Goal: Task Accomplishment & Management: Complete application form

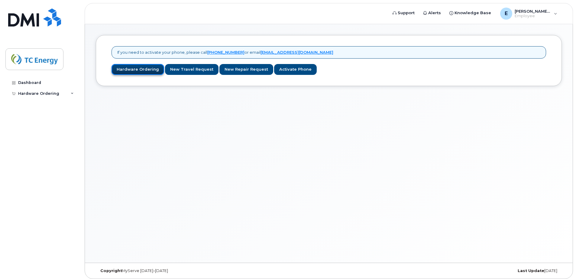
click at [142, 69] on link "Hardware Ordering" at bounding box center [138, 69] width 53 height 11
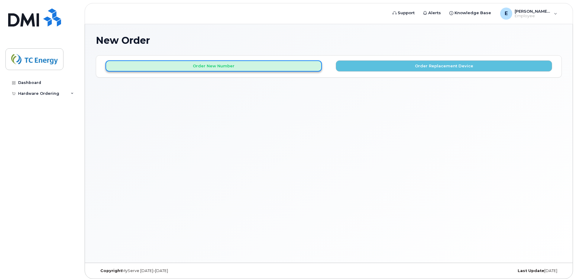
click at [210, 66] on button "Order New Number" at bounding box center [214, 65] width 217 height 11
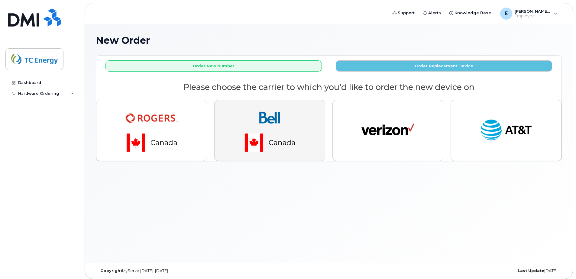
click at [285, 131] on img "button" at bounding box center [270, 130] width 85 height 51
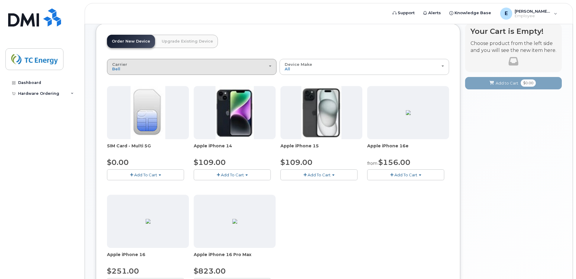
scroll to position [30, 0]
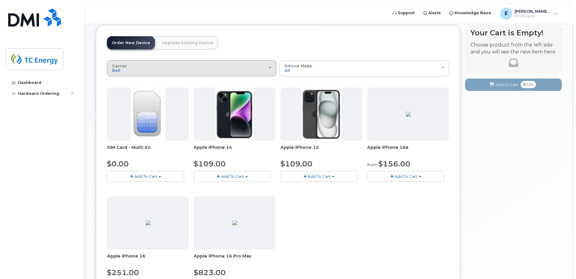
click at [267, 70] on div "Carrier [PERSON_NAME] Bell Verizon Wireless AT&T Wireless" at bounding box center [191, 68] width 159 height 9
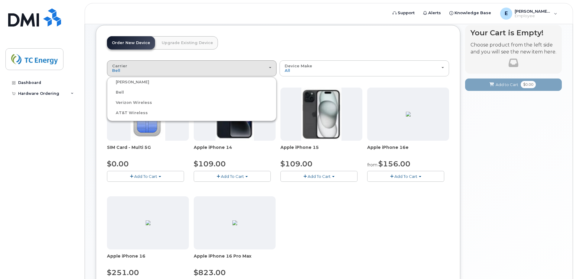
click at [126, 80] on label "[PERSON_NAME]" at bounding box center [129, 82] width 41 height 7
click at [0, 0] on input "[PERSON_NAME]" at bounding box center [0, 0] width 0 height 0
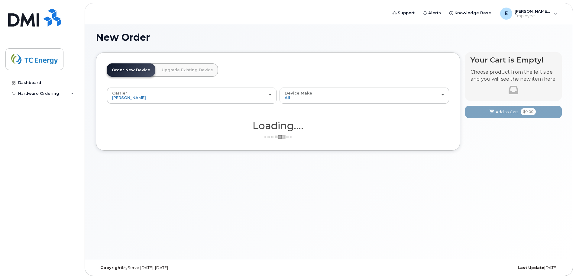
scroll to position [12, 0]
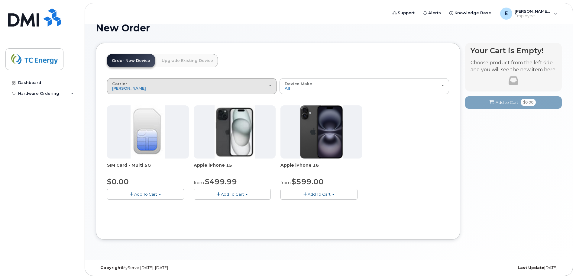
click at [169, 85] on div "Carrier [PERSON_NAME] Bell Verizon Wireless AT&T Wireless" at bounding box center [191, 86] width 159 height 9
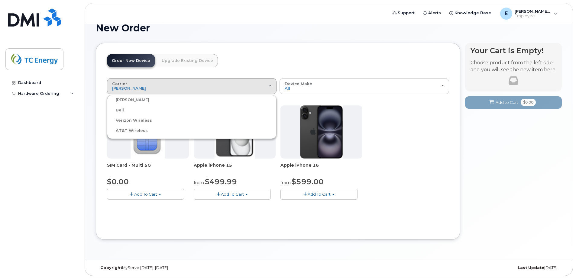
click at [119, 109] on label "Bell" at bounding box center [116, 110] width 15 height 7
click at [0, 0] on input "Bell" at bounding box center [0, 0] width 0 height 0
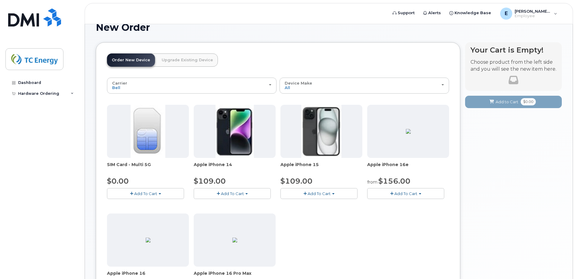
scroll to position [0, 0]
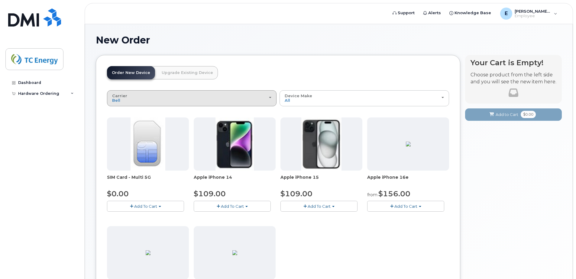
click at [237, 96] on div "Carrier [PERSON_NAME] Bell Verizon Wireless AT&T Wireless" at bounding box center [191, 98] width 159 height 9
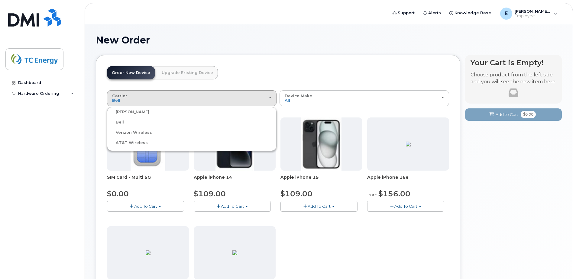
click at [126, 112] on label "[PERSON_NAME]" at bounding box center [129, 112] width 41 height 7
click at [0, 0] on input "[PERSON_NAME]" at bounding box center [0, 0] width 0 height 0
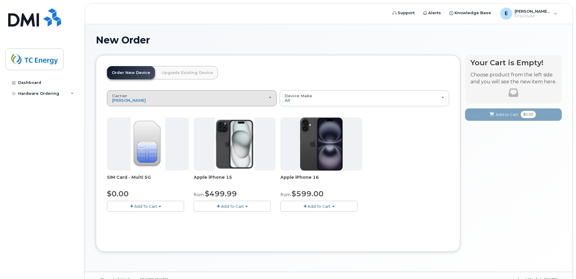
click at [156, 95] on div "Carrier [PERSON_NAME] Bell Verizon Wireless AT&T Wireless" at bounding box center [191, 98] width 159 height 9
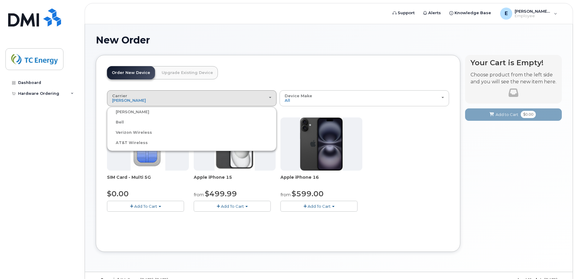
click at [143, 122] on div "Bell" at bounding box center [192, 122] width 167 height 7
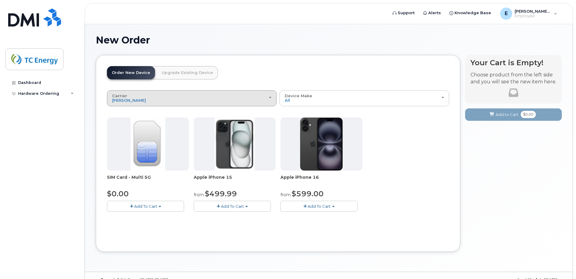
drag, startPoint x: 146, startPoint y: 92, endPoint x: 148, endPoint y: 95, distance: 3.5
click at [146, 93] on button "Carrier [PERSON_NAME] Bell Verizon Wireless AT&T Wireless" at bounding box center [192, 98] width 170 height 16
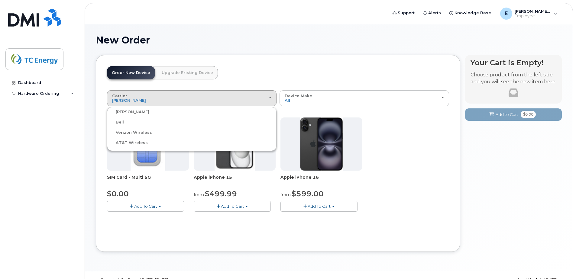
click at [133, 142] on label "AT&T Wireless" at bounding box center [128, 142] width 39 height 7
click at [0, 0] on input "AT&T Wireless" at bounding box center [0, 0] width 0 height 0
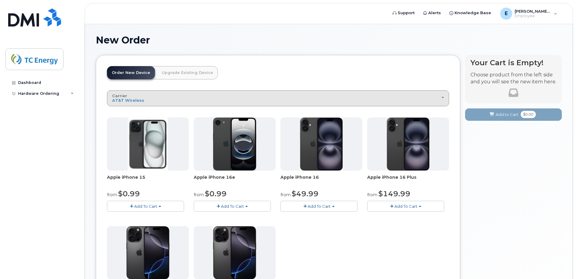
click at [214, 98] on div "Carrier [PERSON_NAME] Bell Verizon Wireless AT&T Wireless" at bounding box center [278, 98] width 332 height 9
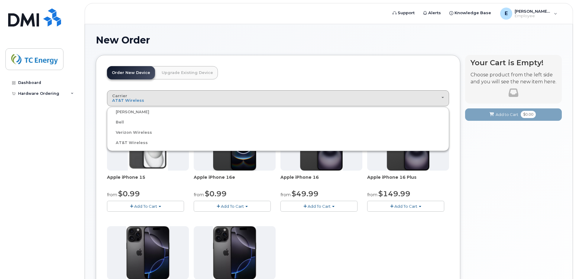
click at [126, 132] on label "Verizon Wireless" at bounding box center [131, 132] width 44 height 7
click at [0, 0] on input "Verizon Wireless" at bounding box center [0, 0] width 0 height 0
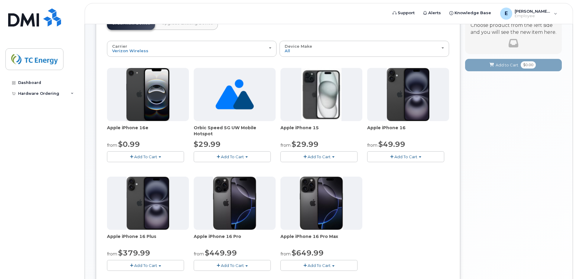
scroll to position [61, 0]
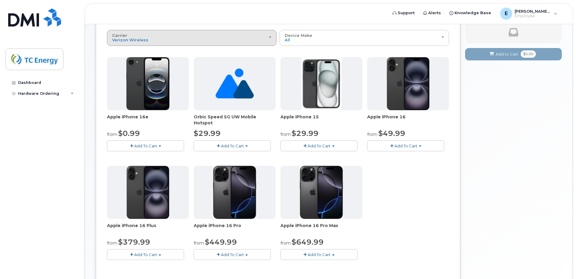
click at [171, 34] on div "Carrier [PERSON_NAME] Bell Verizon Wireless AT&T Wireless" at bounding box center [191, 37] width 159 height 9
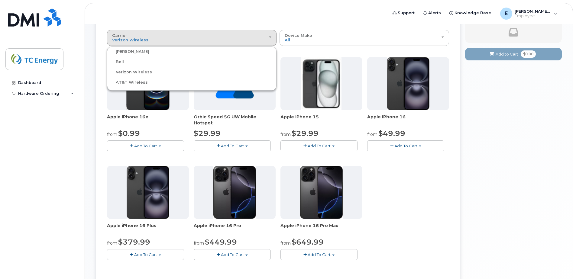
click at [122, 60] on label "Bell" at bounding box center [116, 61] width 15 height 7
click at [0, 0] on input "Bell" at bounding box center [0, 0] width 0 height 0
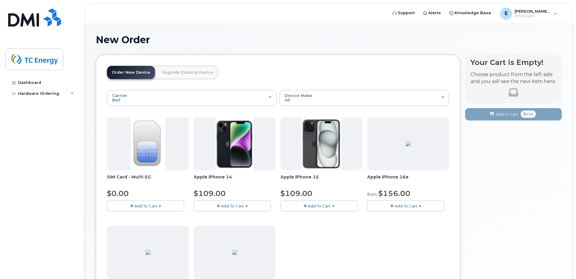
scroll to position [0, 0]
